Goal: Navigation & Orientation: Find specific page/section

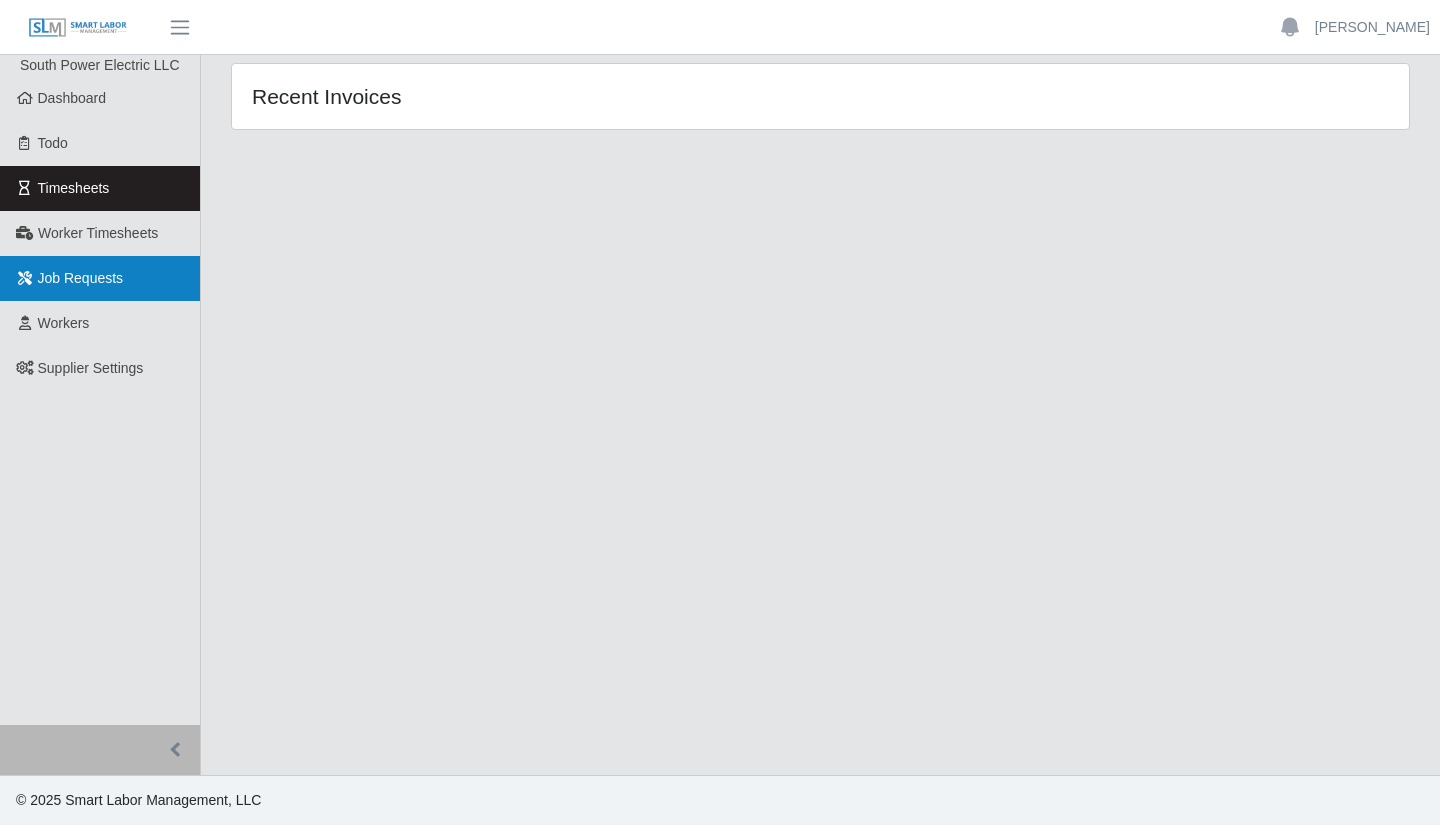
click at [93, 282] on span "Job Requests" at bounding box center [81, 278] width 86 height 16
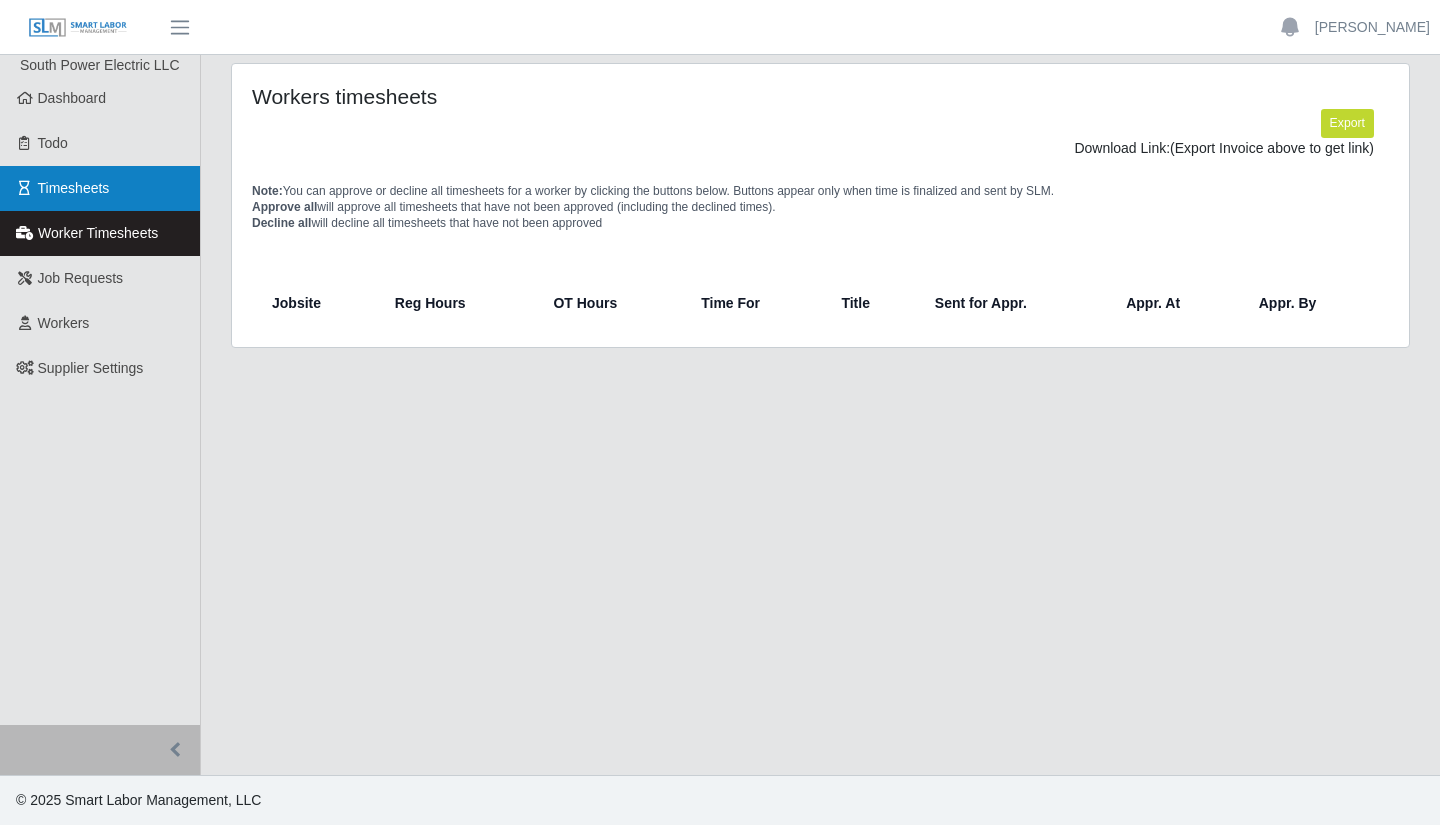
click at [83, 183] on span "Timesheets" at bounding box center [74, 188] width 72 height 16
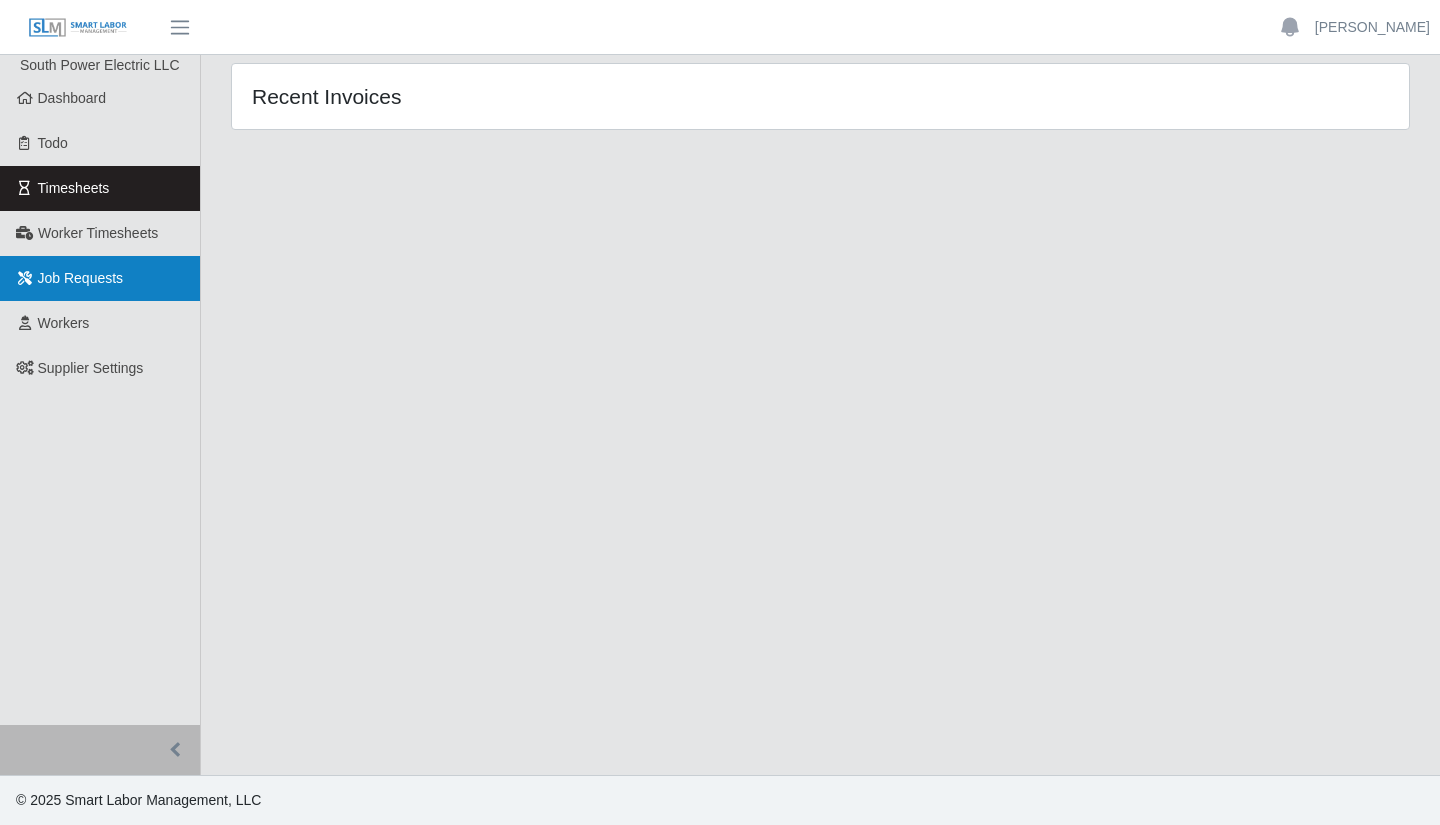
click at [128, 273] on link "Job Requests" at bounding box center [100, 278] width 200 height 45
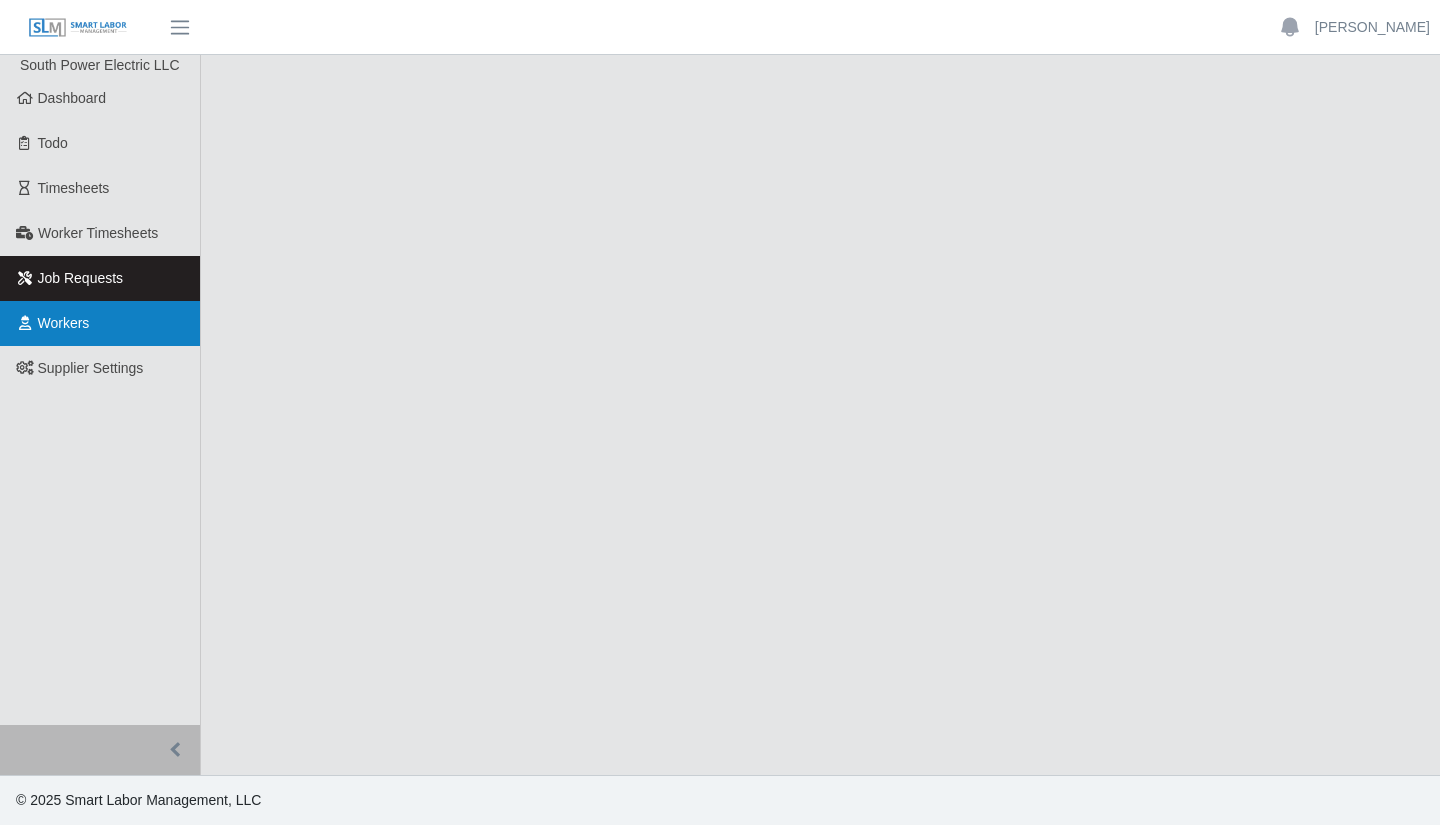
click at [127, 308] on link "Workers" at bounding box center [100, 323] width 200 height 45
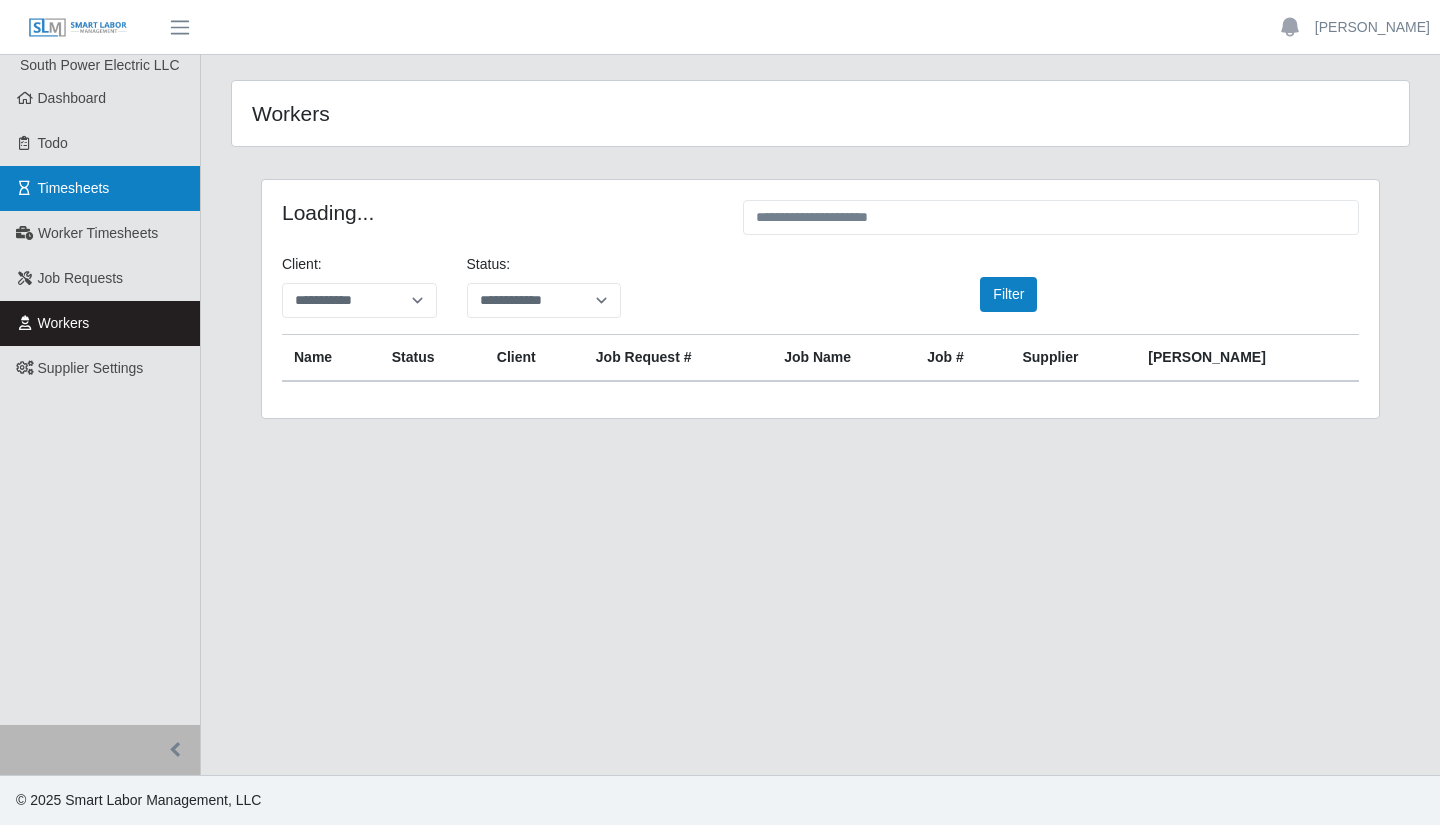
click at [107, 190] on span "Timesheets" at bounding box center [74, 188] width 72 height 16
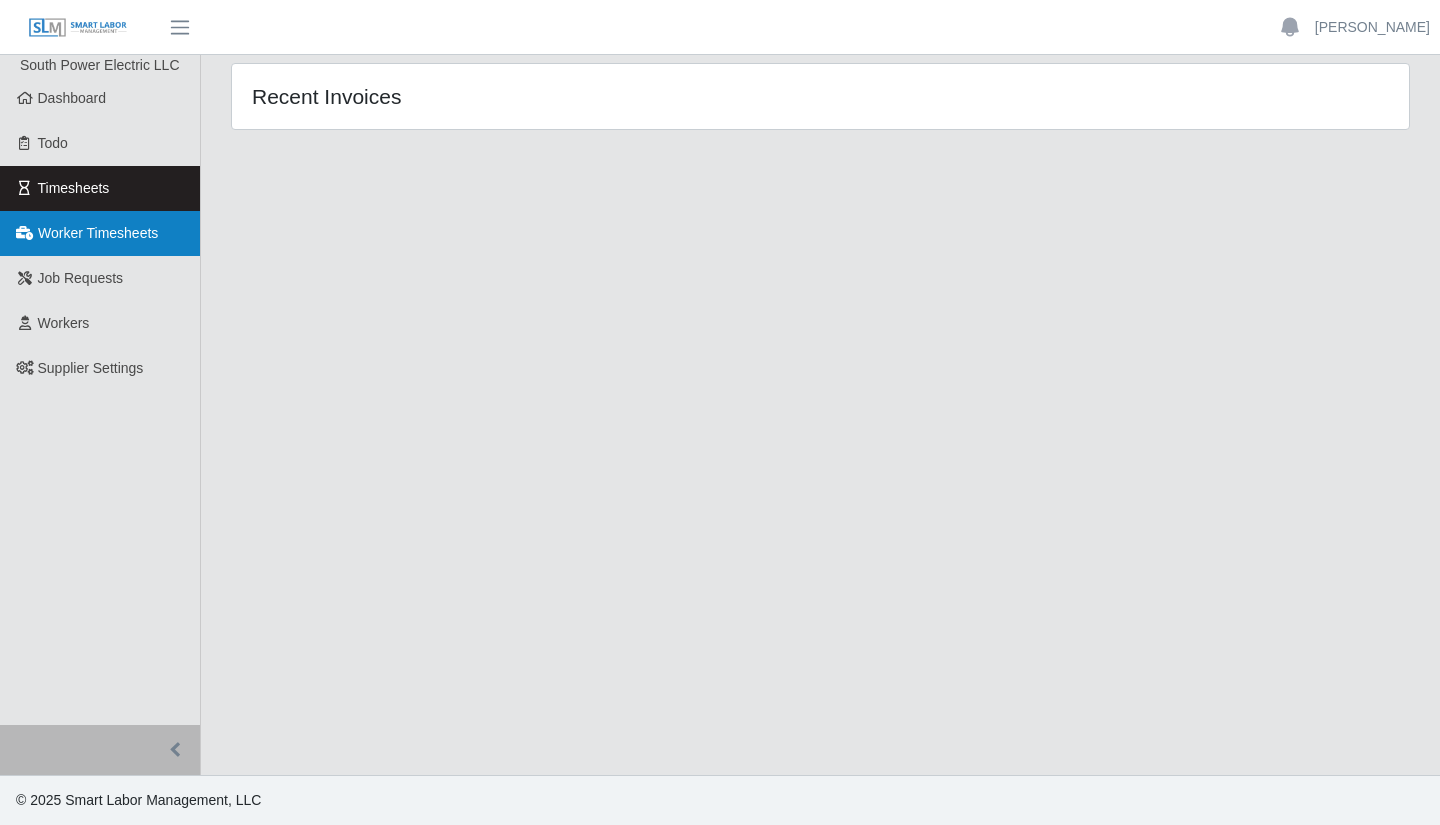
click at [141, 227] on span "Worker Timesheets" at bounding box center [98, 233] width 120 height 16
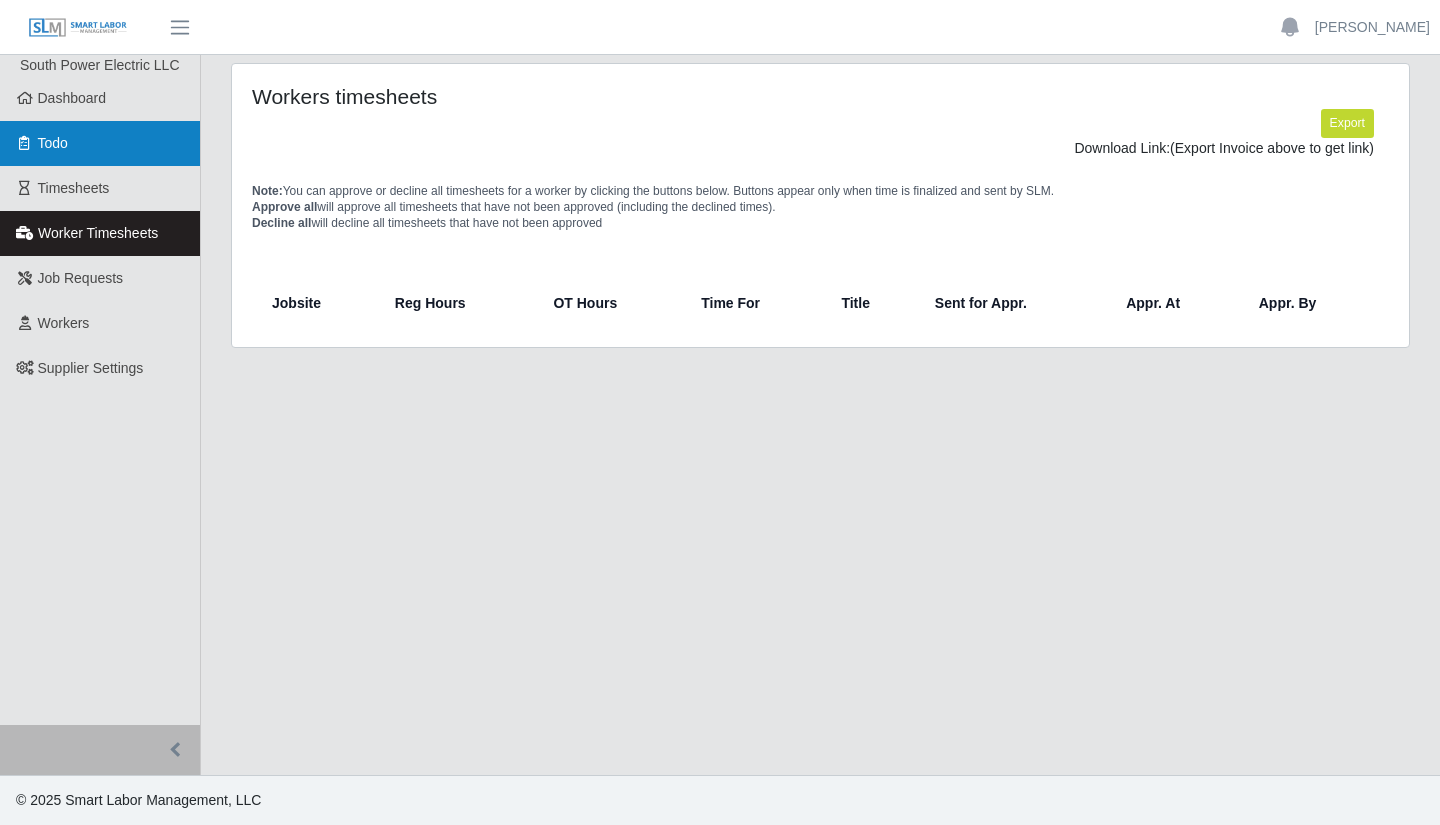
click at [81, 141] on link "Todo" at bounding box center [100, 143] width 200 height 45
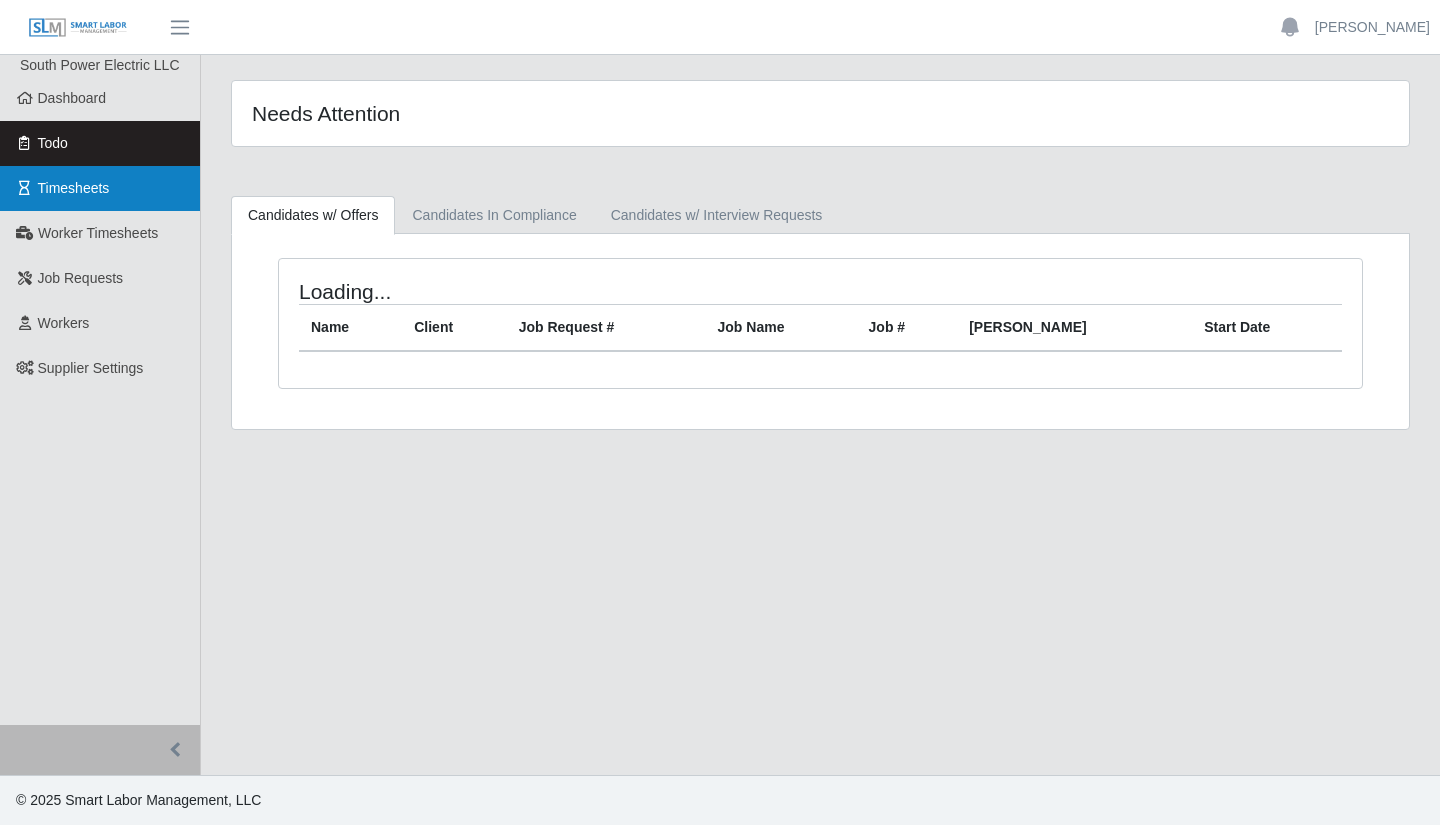
click at [106, 202] on link "Timesheets" at bounding box center [100, 188] width 200 height 45
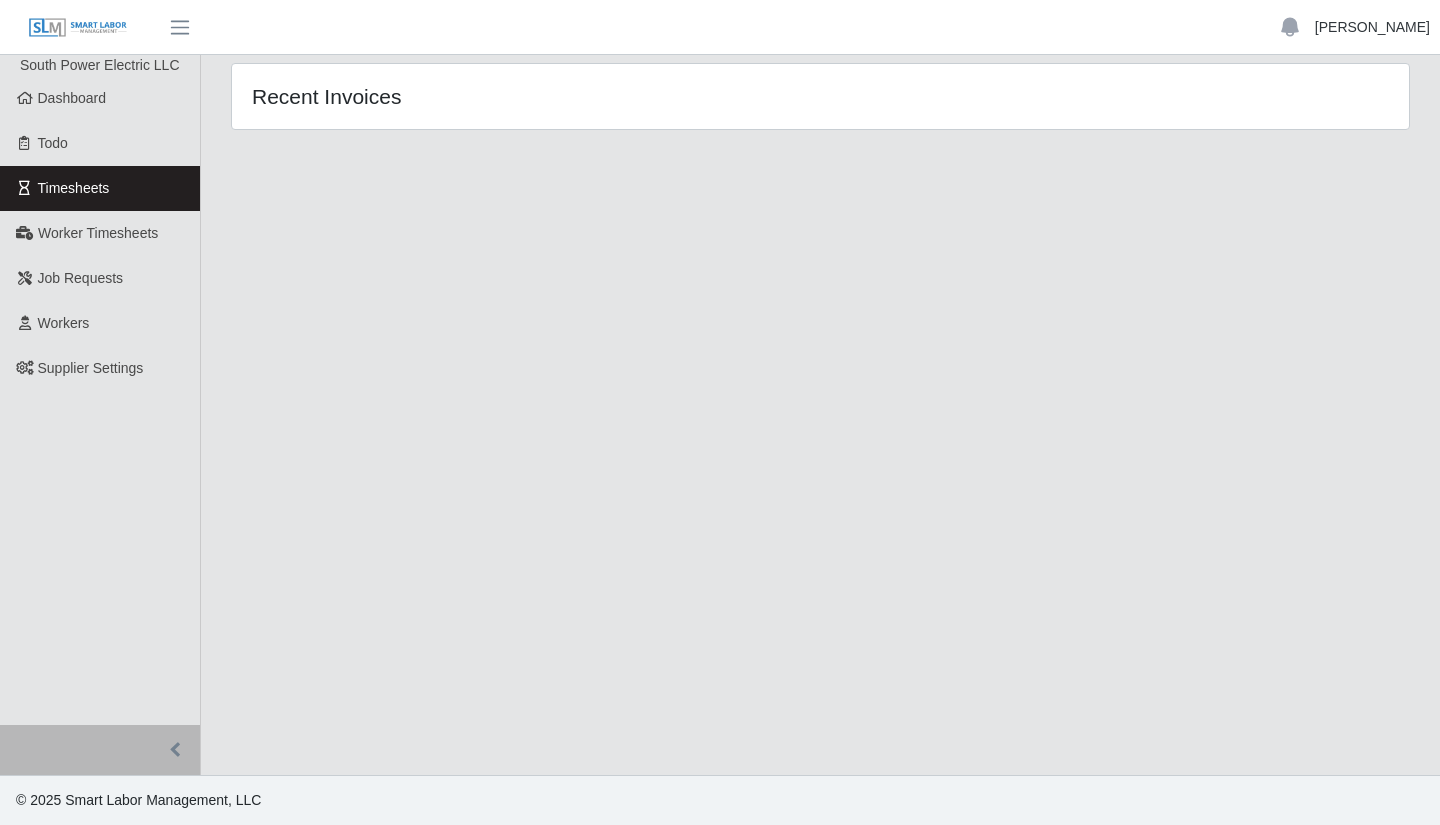
click at [1401, 31] on link "[PERSON_NAME]" at bounding box center [1372, 27] width 115 height 21
click at [1335, 134] on link "Logout" at bounding box center [1349, 139] width 180 height 42
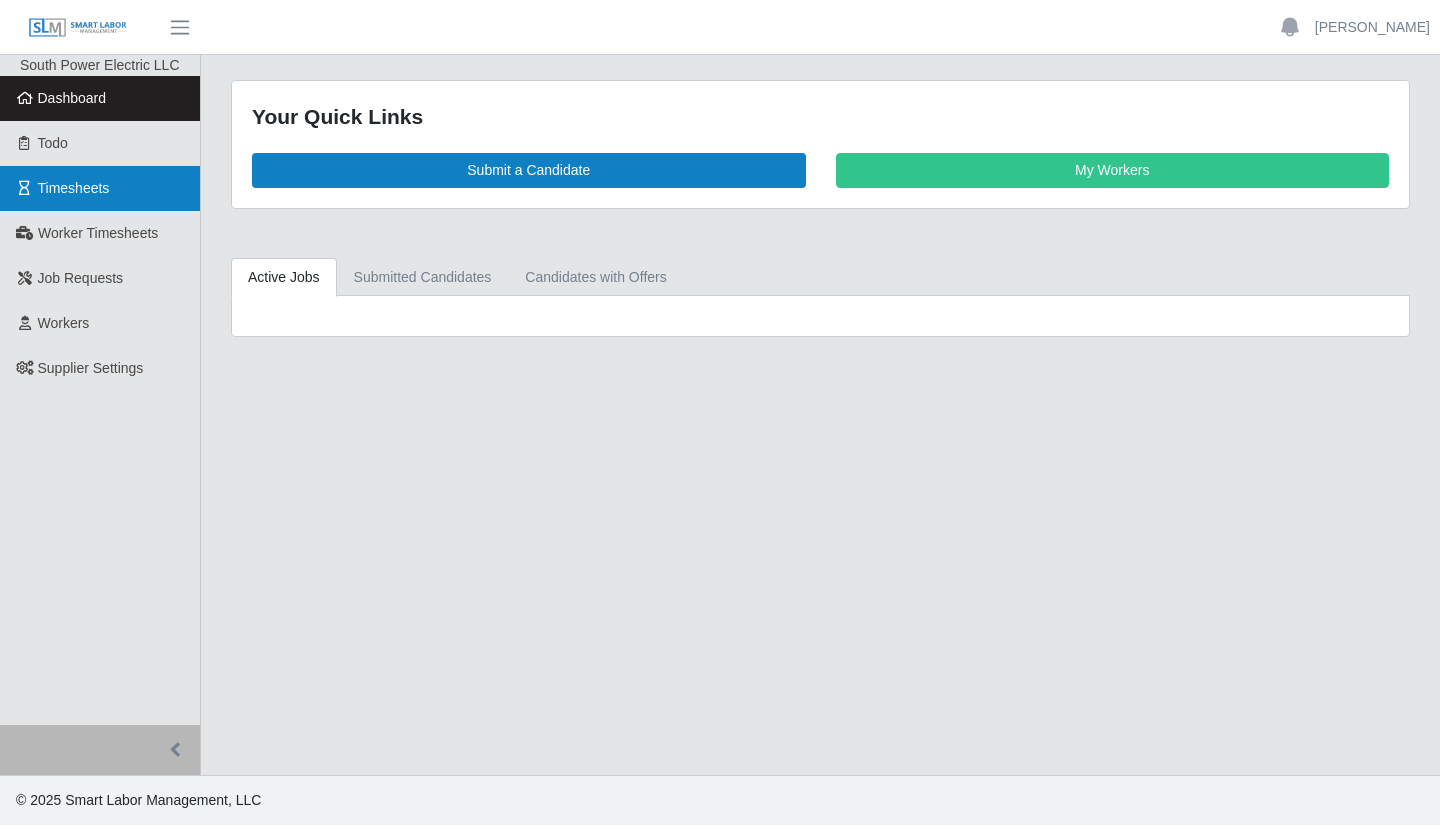
click at [106, 182] on span "Timesheets" at bounding box center [74, 188] width 72 height 16
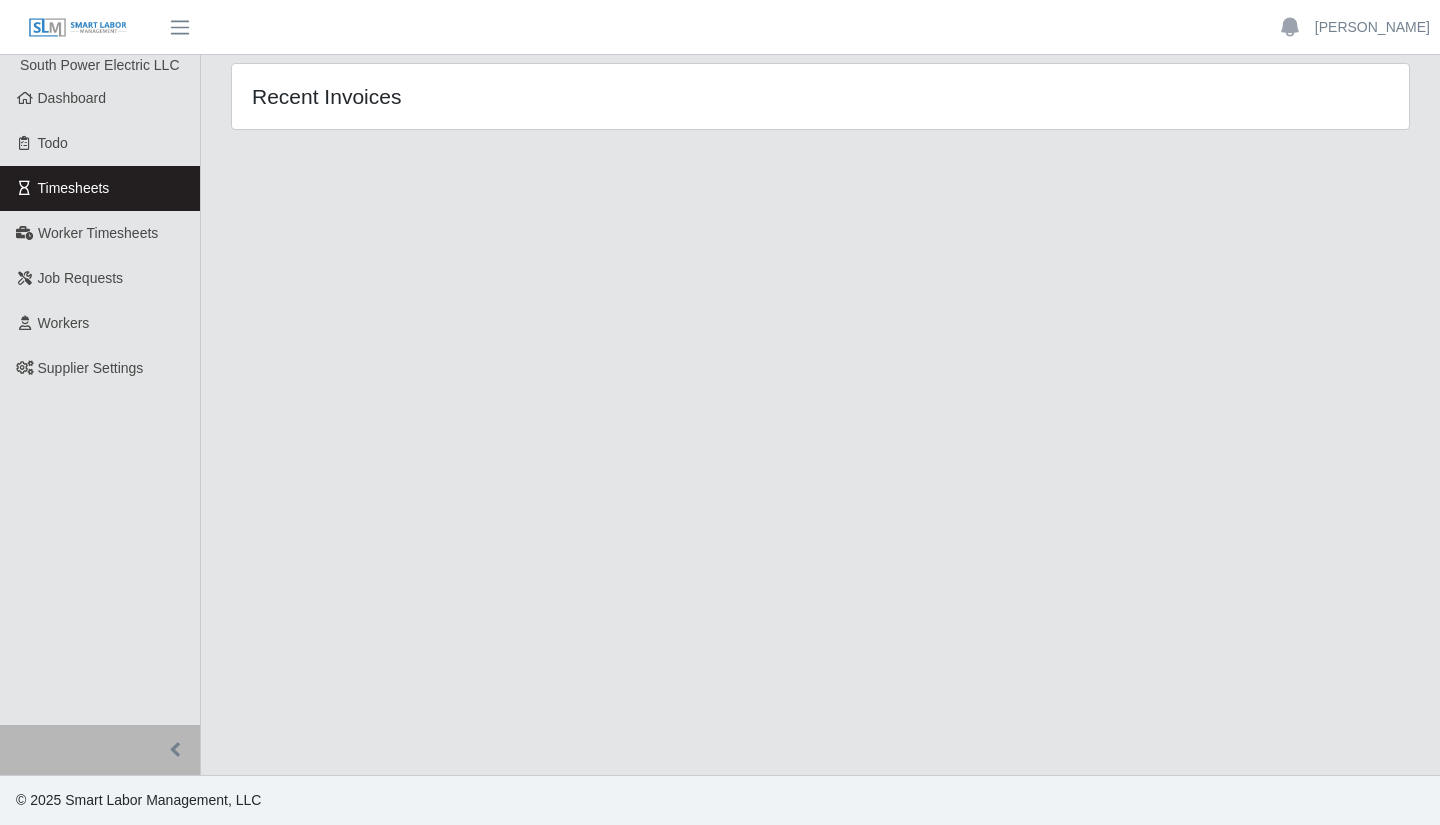
click at [340, 99] on h4 "Recent Invoices" at bounding box center [480, 96] width 456 height 25
click at [121, 243] on link "Worker Timesheets" at bounding box center [100, 233] width 200 height 45
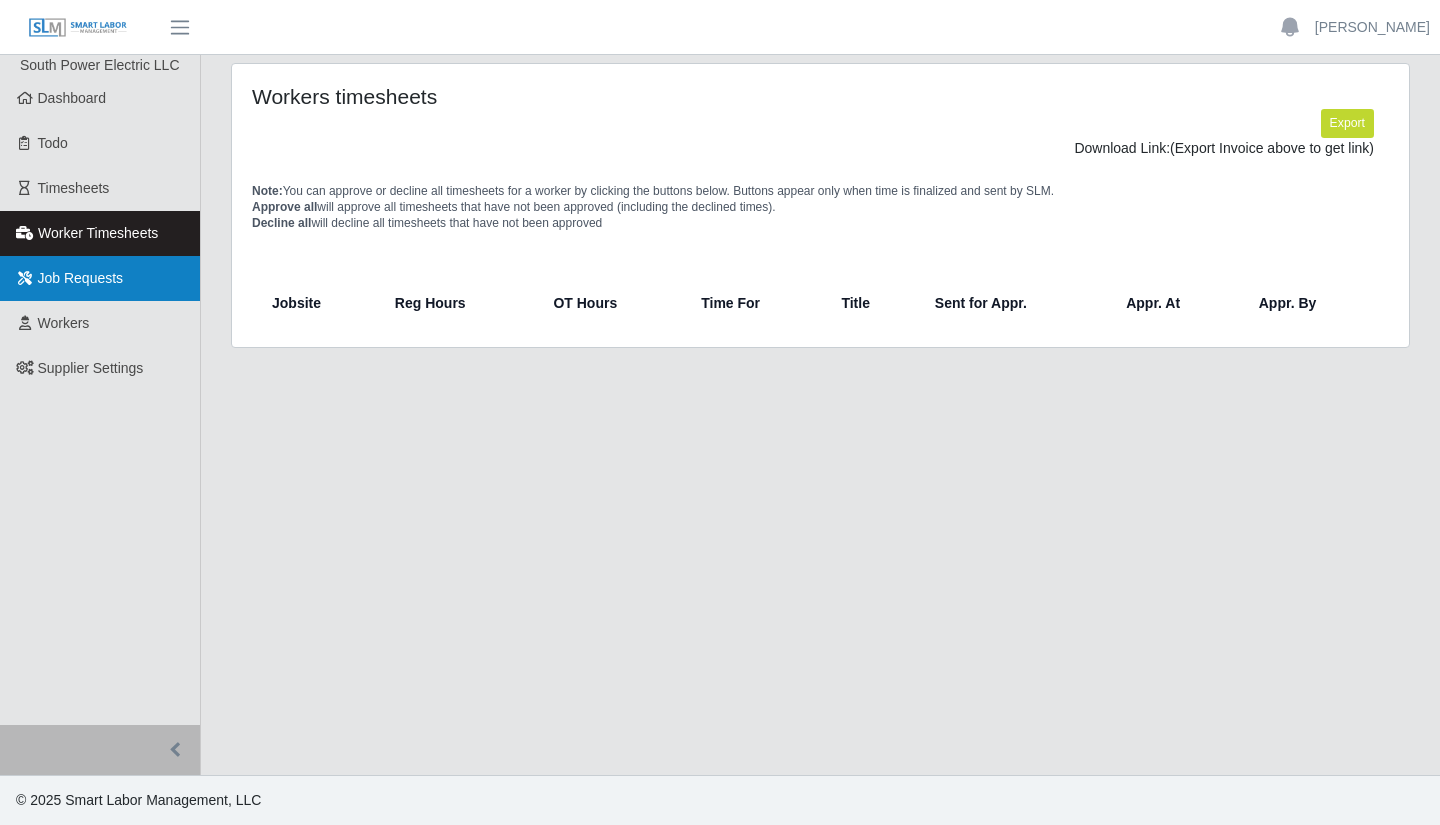
click at [119, 272] on span "Job Requests" at bounding box center [81, 278] width 86 height 16
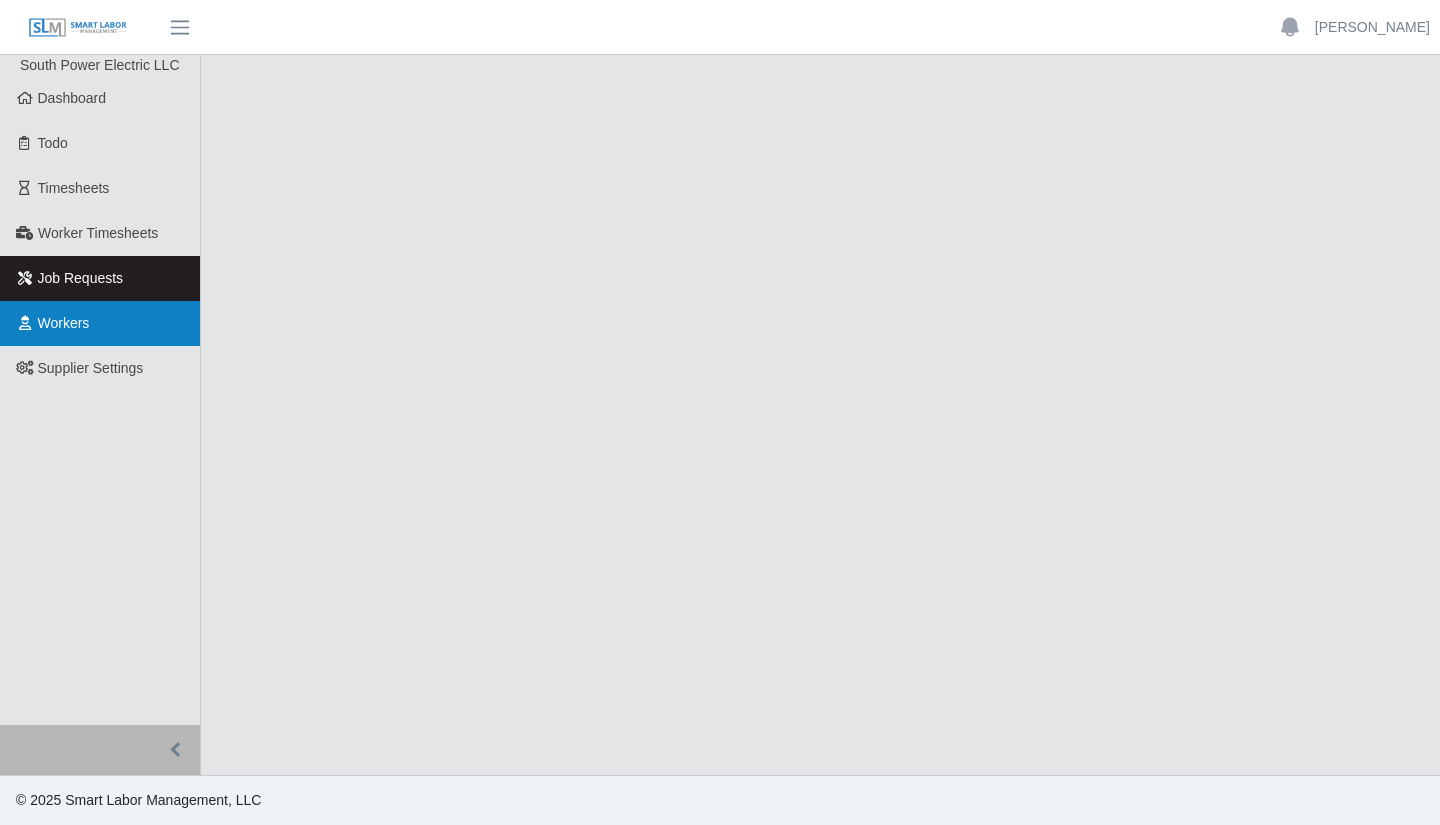
click at [70, 337] on link "Workers" at bounding box center [100, 323] width 200 height 45
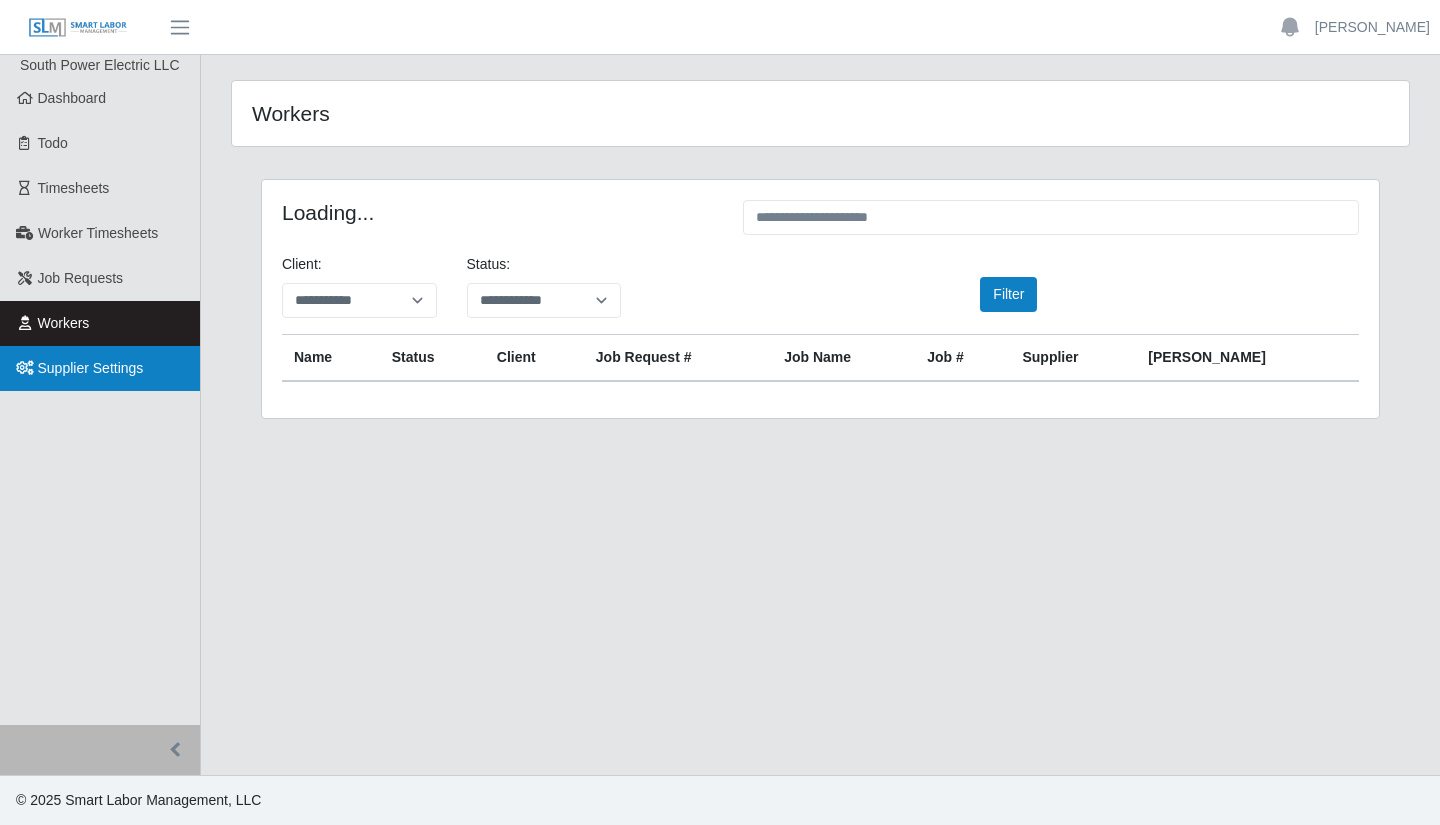
click at [99, 370] on span "Supplier Settings" at bounding box center [91, 368] width 106 height 16
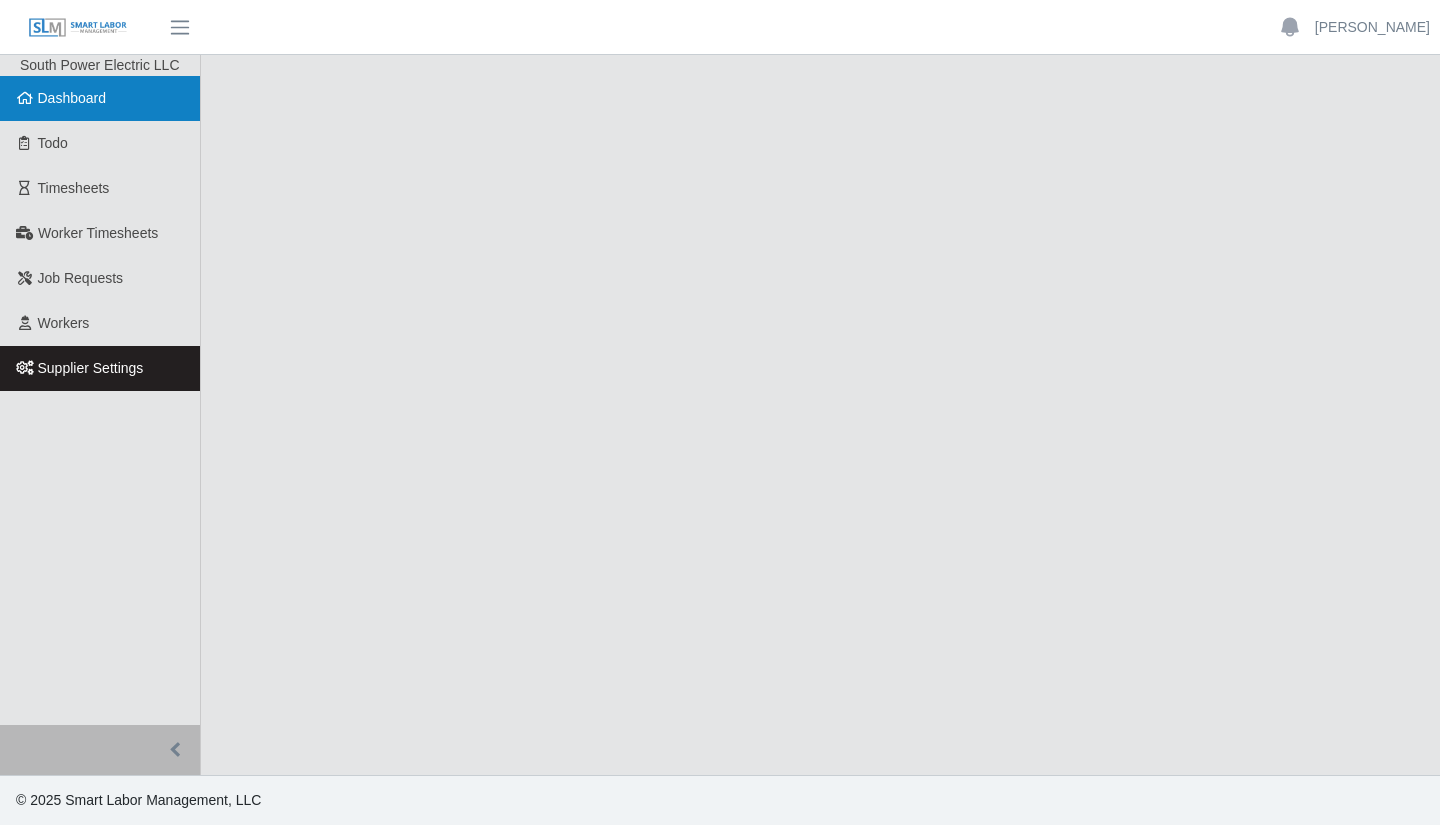
click at [99, 114] on link "Dashboard" at bounding box center [100, 98] width 200 height 45
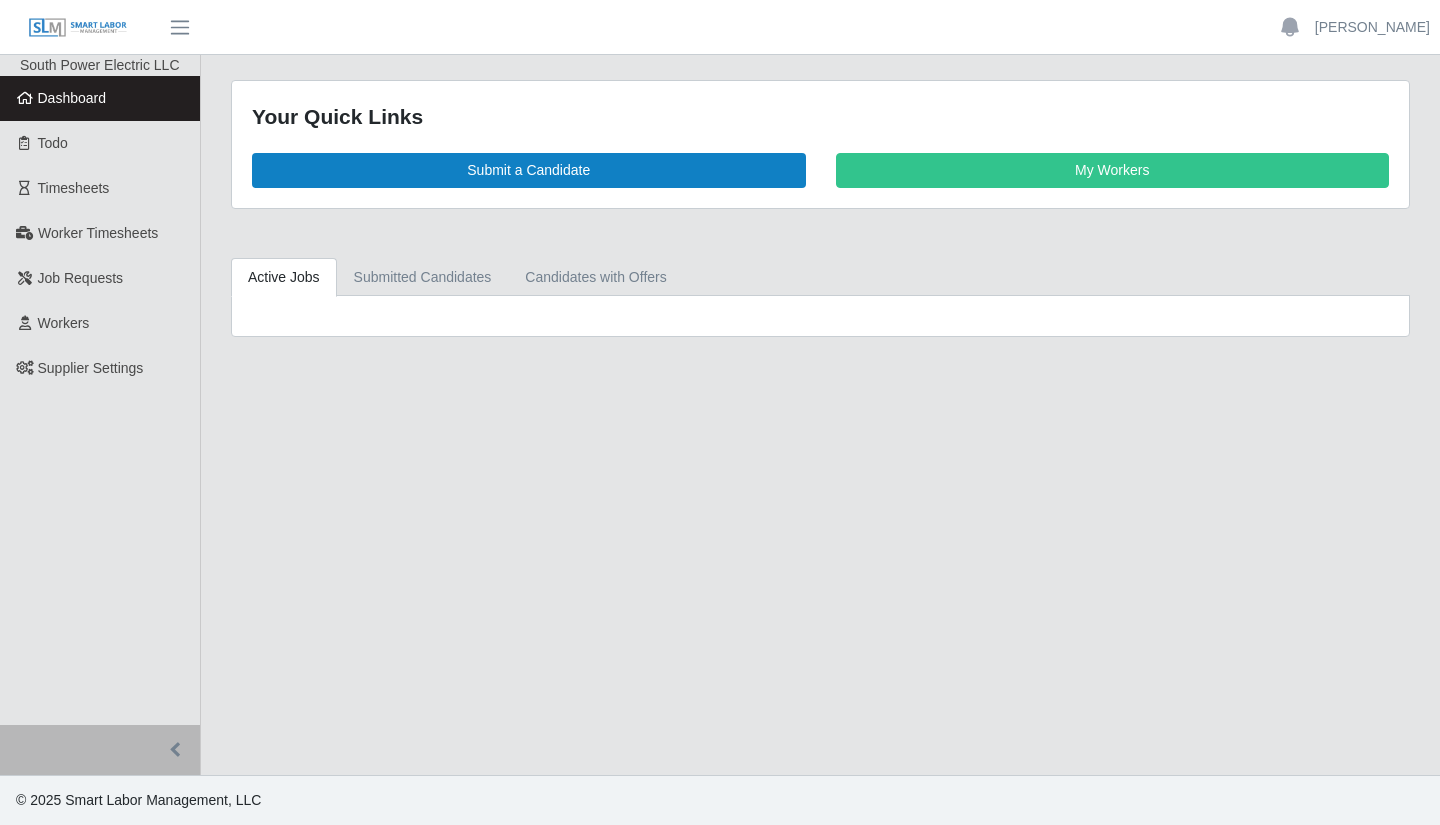
click at [73, 150] on link "Todo" at bounding box center [100, 143] width 200 height 45
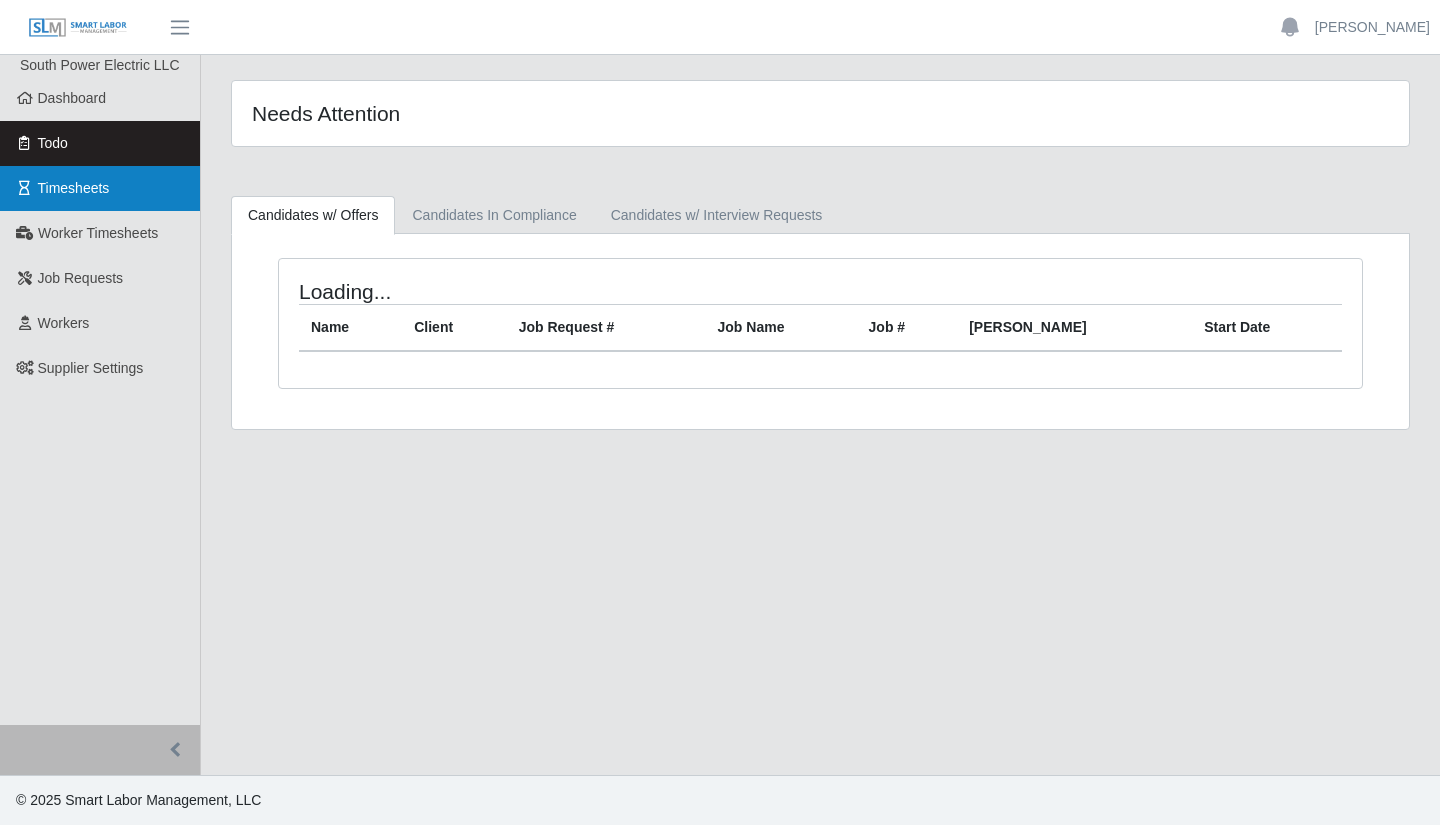
click at [89, 191] on span "Timesheets" at bounding box center [74, 188] width 72 height 16
